Goal: Information Seeking & Learning: Learn about a topic

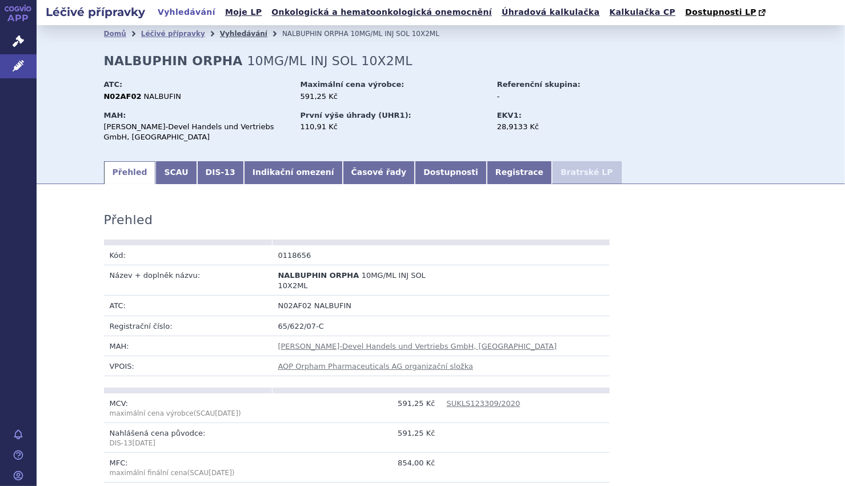
click at [221, 33] on link "Vyhledávání" at bounding box center [243, 34] width 47 height 8
click at [220, 34] on link "Vyhledávání" at bounding box center [243, 34] width 47 height 8
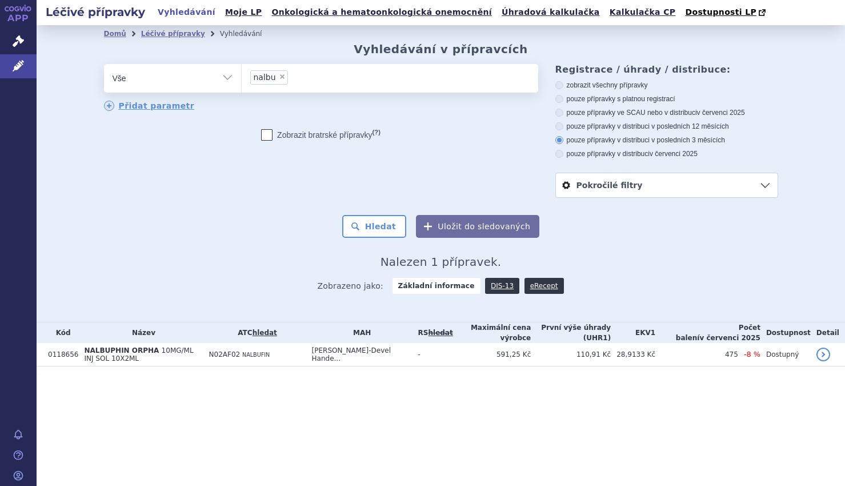
click at [280, 75] on span "×" at bounding box center [282, 76] width 7 height 7
click at [242, 75] on select "nalbu" at bounding box center [241, 77] width 1 height 29
select select
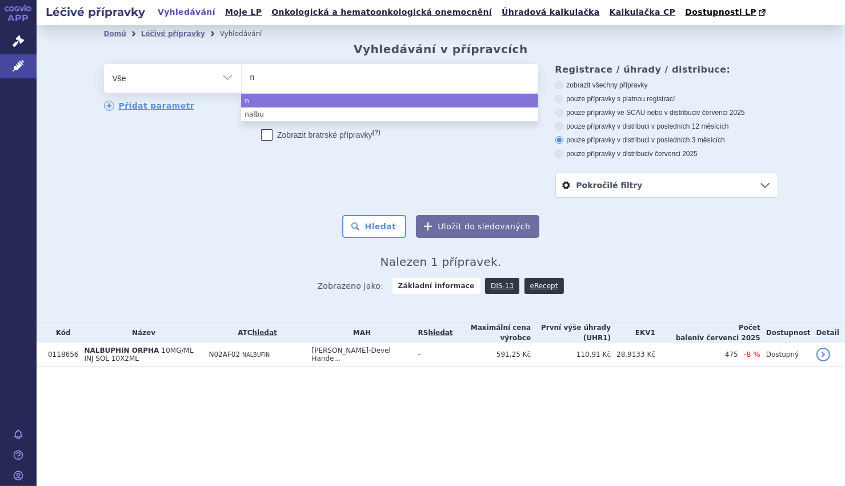
type input "ni"
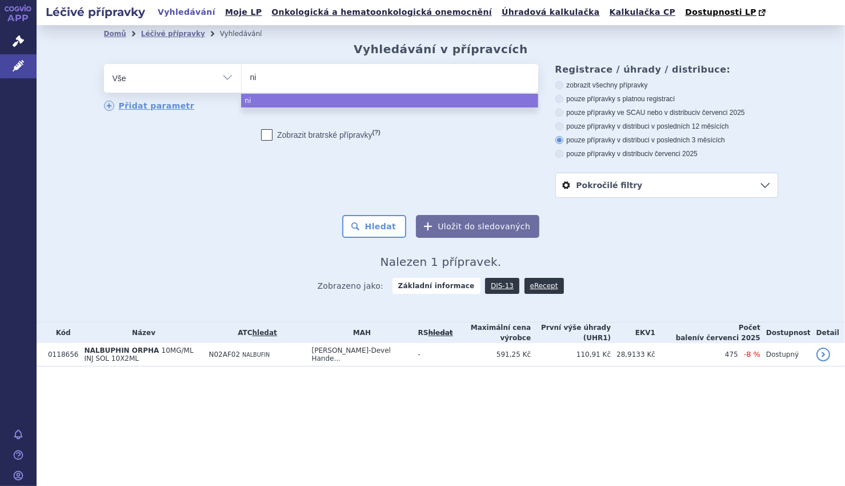
type input "nit"
type input "nitr"
type input "nitro"
type input "nitrop"
type input "nitropr"
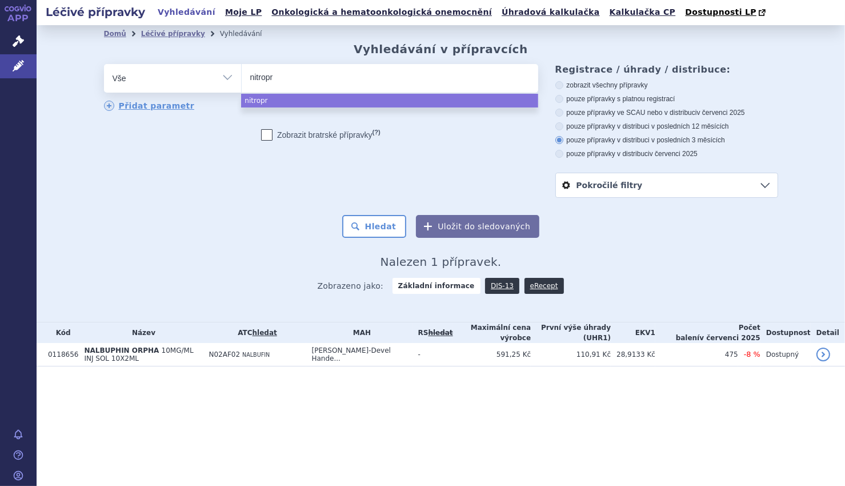
type input "nitropri"
type input "nitropr"
type input "nitropru"
type input "nitroprus"
type input "nitropruss"
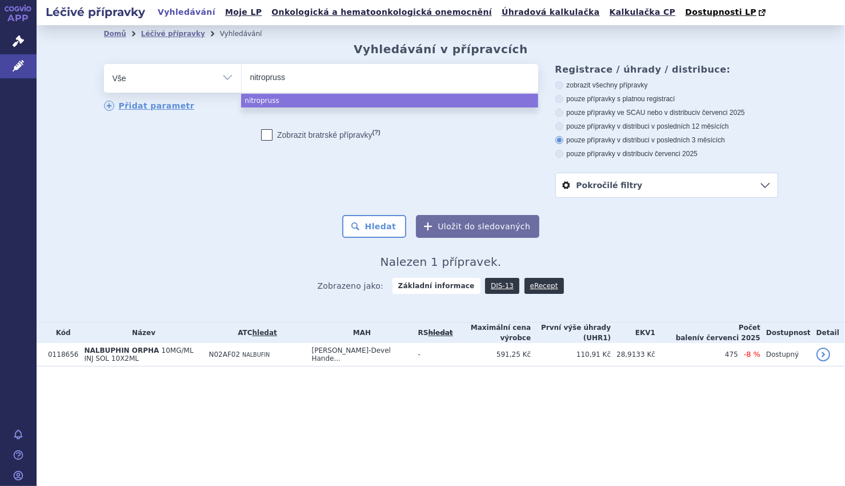
type input "nitroprussi"
type input "nitroprussid"
select select "nitroprussid"
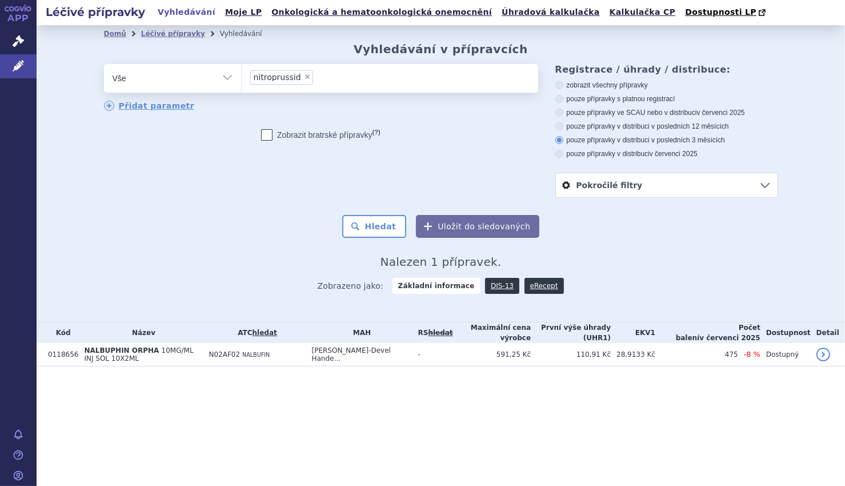
click at [559, 86] on icon at bounding box center [559, 85] width 8 height 8
click at [559, 86] on input "zobrazit všechny přípravky" at bounding box center [560, 86] width 7 height 7
radio input "true"
click at [378, 230] on button "Hledat" at bounding box center [374, 226] width 65 height 23
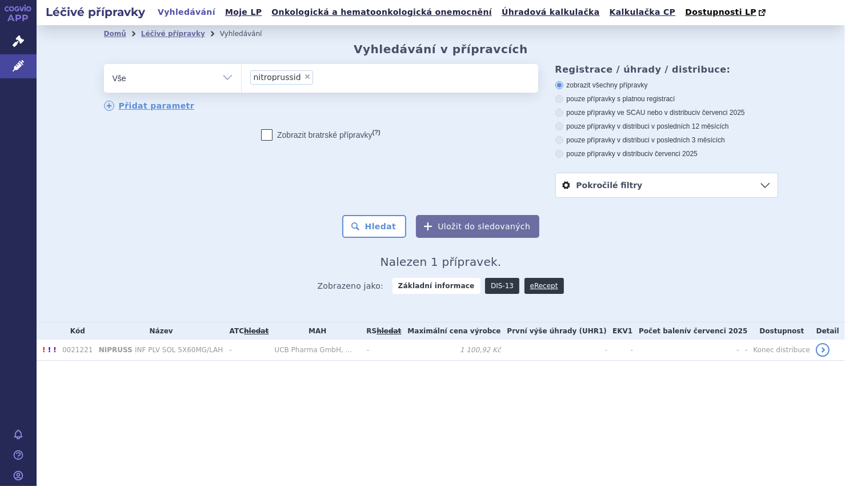
click at [492, 286] on link "DIS-13" at bounding box center [502, 286] width 34 height 16
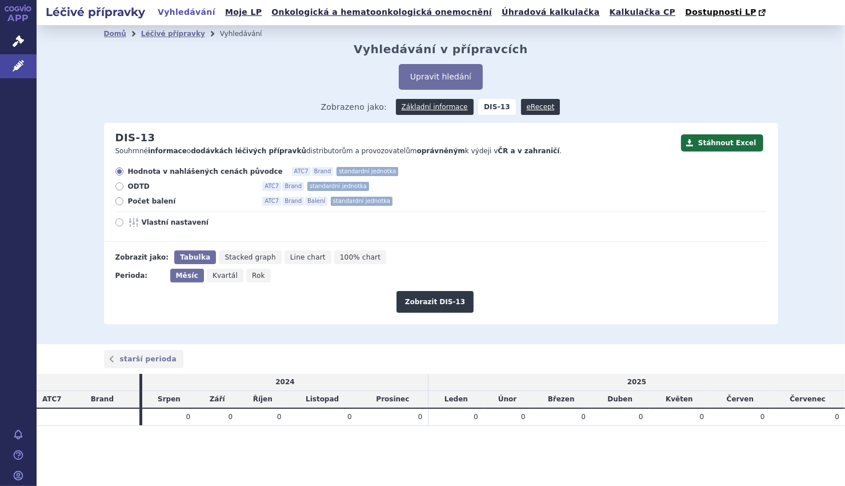
click at [121, 201] on icon at bounding box center [119, 201] width 8 height 8
click at [121, 201] on input "Počet balení ATC7 Brand Balení standardní jednotka" at bounding box center [120, 202] width 7 height 7
radio input "true"
click at [252, 277] on span "Rok" at bounding box center [258, 275] width 13 height 8
click at [247, 276] on input "Rok" at bounding box center [249, 272] width 7 height 7
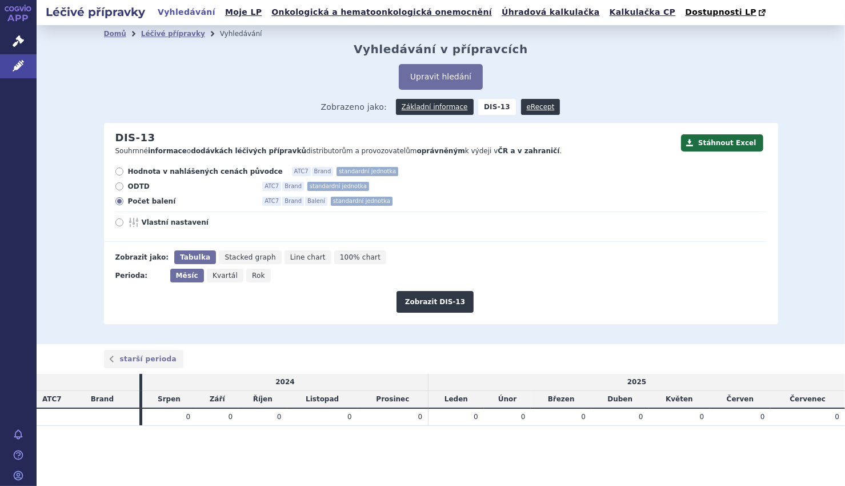
radio input "true"
click at [434, 300] on button "Zobrazit DIS-13" at bounding box center [435, 302] width 77 height 22
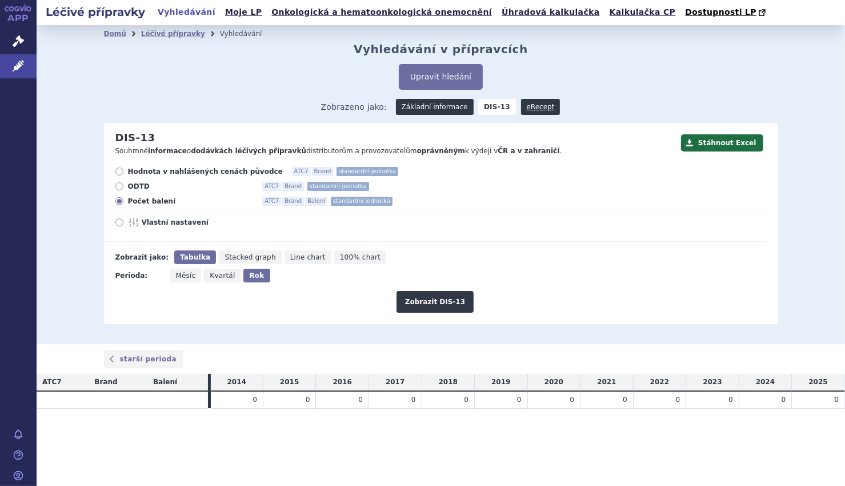
click at [423, 108] on link "Základní informace" at bounding box center [435, 107] width 78 height 16
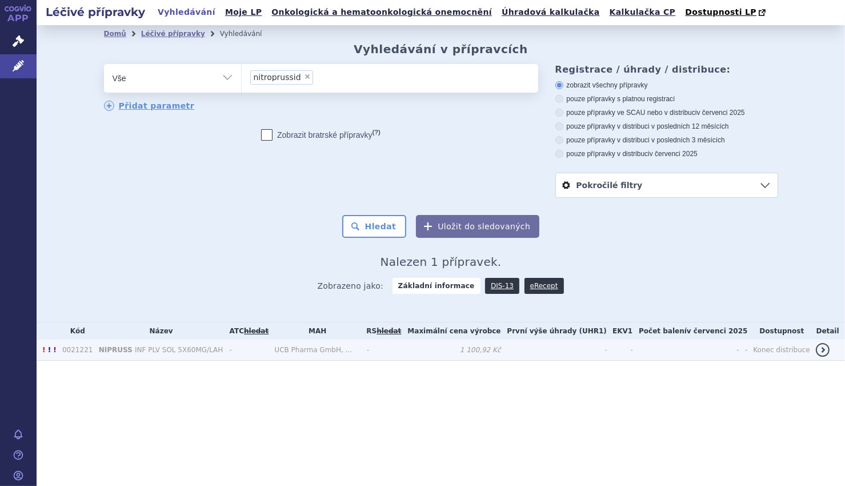
click at [48, 350] on span "!" at bounding box center [49, 350] width 3 height 8
click at [53, 352] on span "!" at bounding box center [54, 350] width 3 height 8
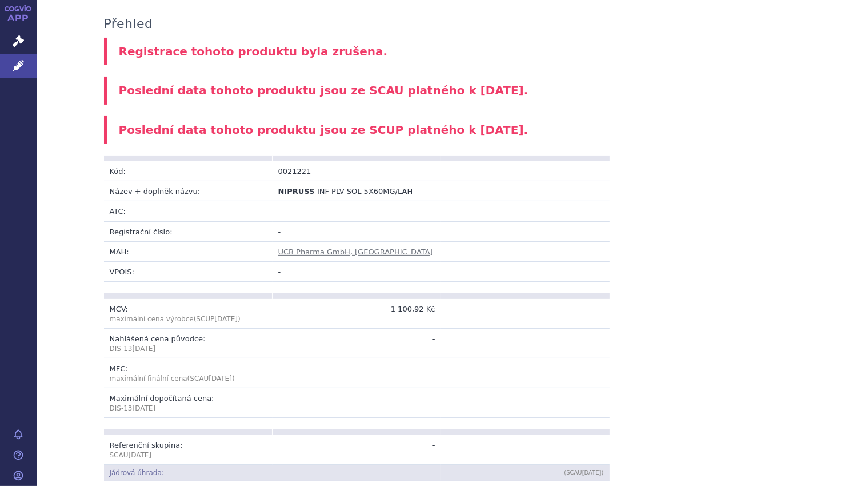
scroll to position [94, 0]
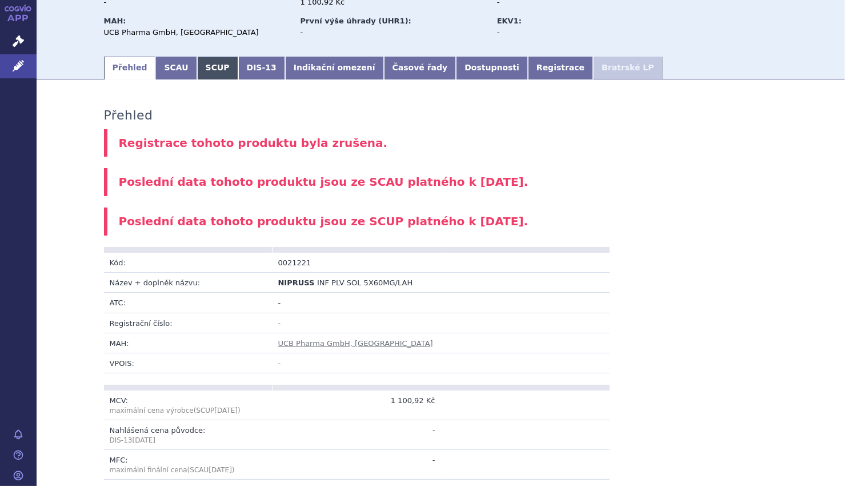
click at [205, 67] on link "SCUP" at bounding box center [217, 68] width 41 height 23
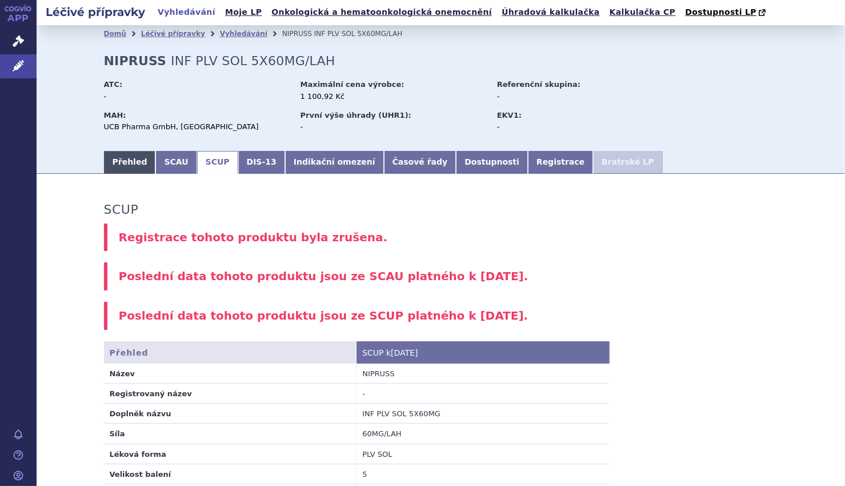
click at [119, 163] on link "Přehled" at bounding box center [130, 162] width 52 height 23
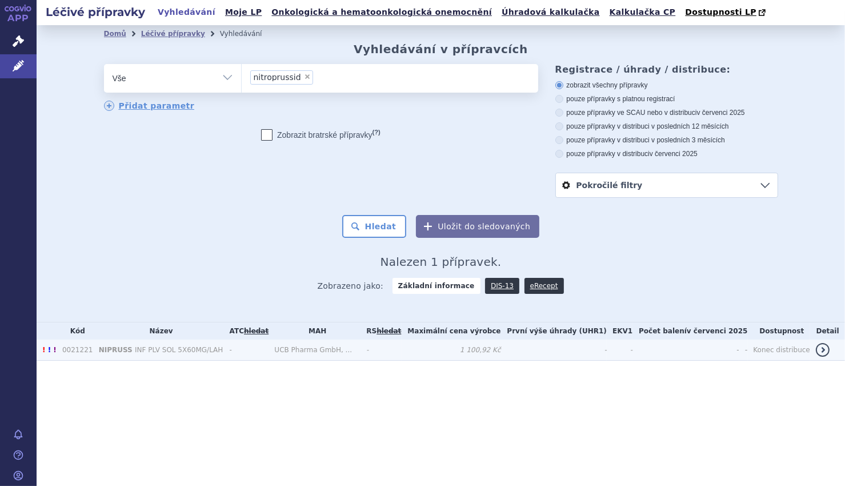
click at [141, 349] on span "INF PLV SOL 5X60MG/LAH" at bounding box center [179, 350] width 88 height 8
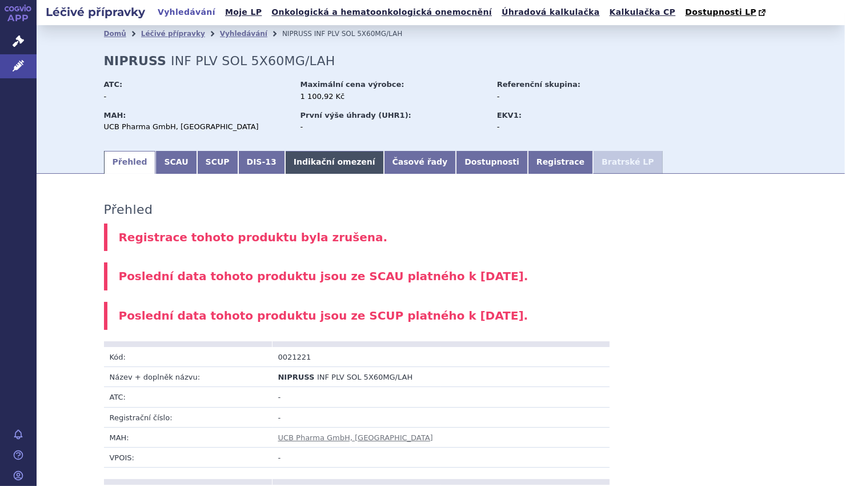
click at [315, 161] on link "Indikační omezení" at bounding box center [334, 162] width 99 height 23
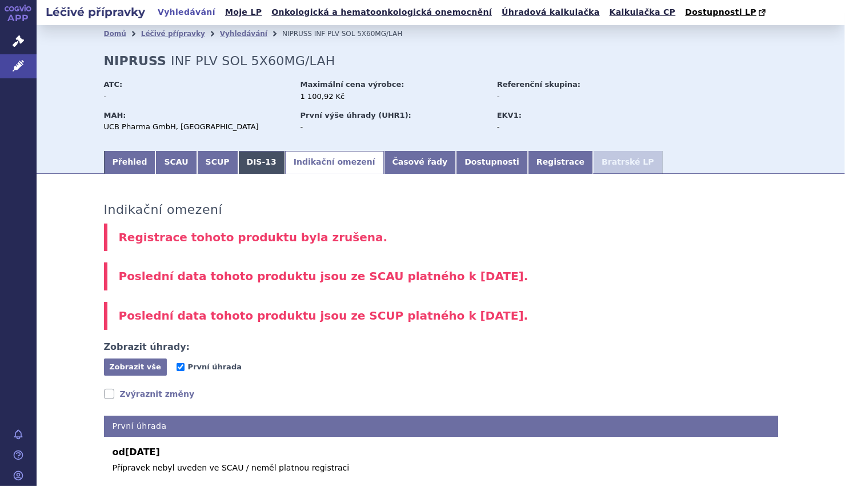
click at [238, 162] on link "DIS-13" at bounding box center [261, 162] width 47 height 23
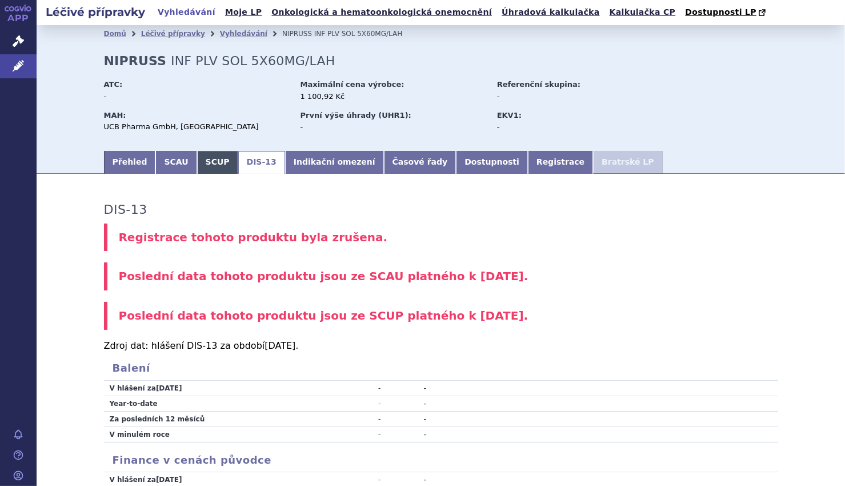
click at [197, 167] on link "SCUP" at bounding box center [217, 162] width 41 height 23
